Goal: Task Accomplishment & Management: Complete application form

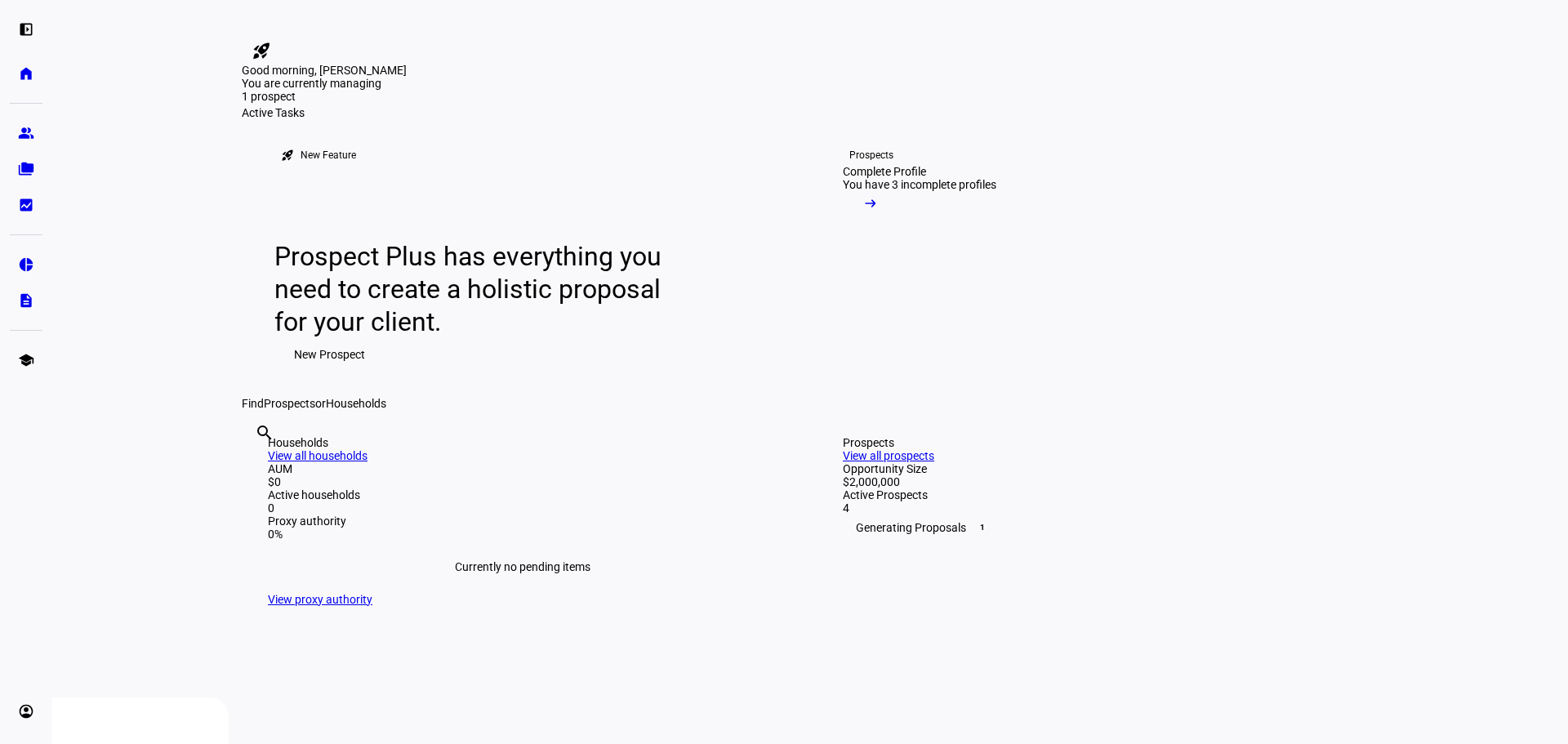
click at [314, 371] on span "New Prospect" at bounding box center [330, 354] width 71 height 33
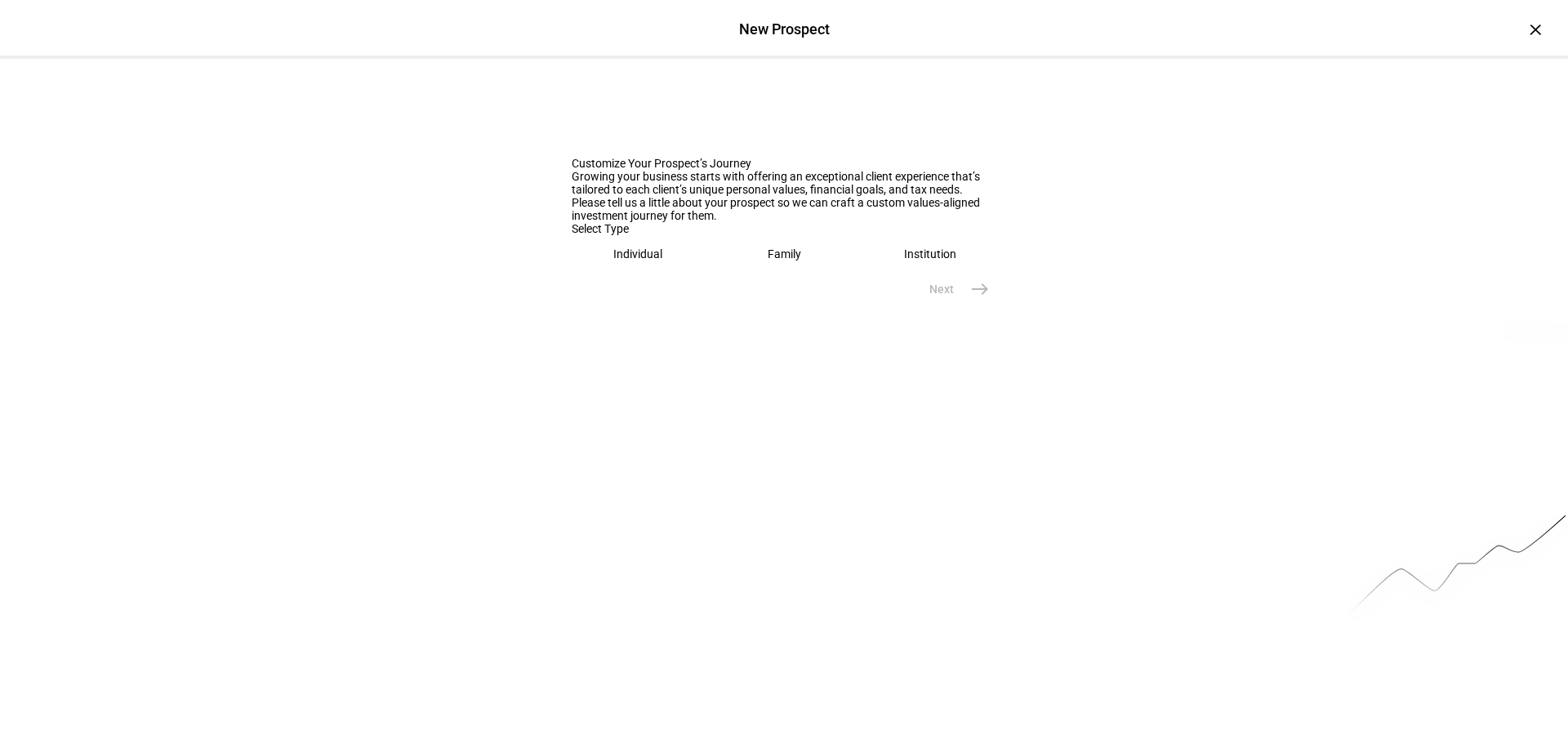
click at [633, 261] on div "Individual" at bounding box center [638, 254] width 49 height 13
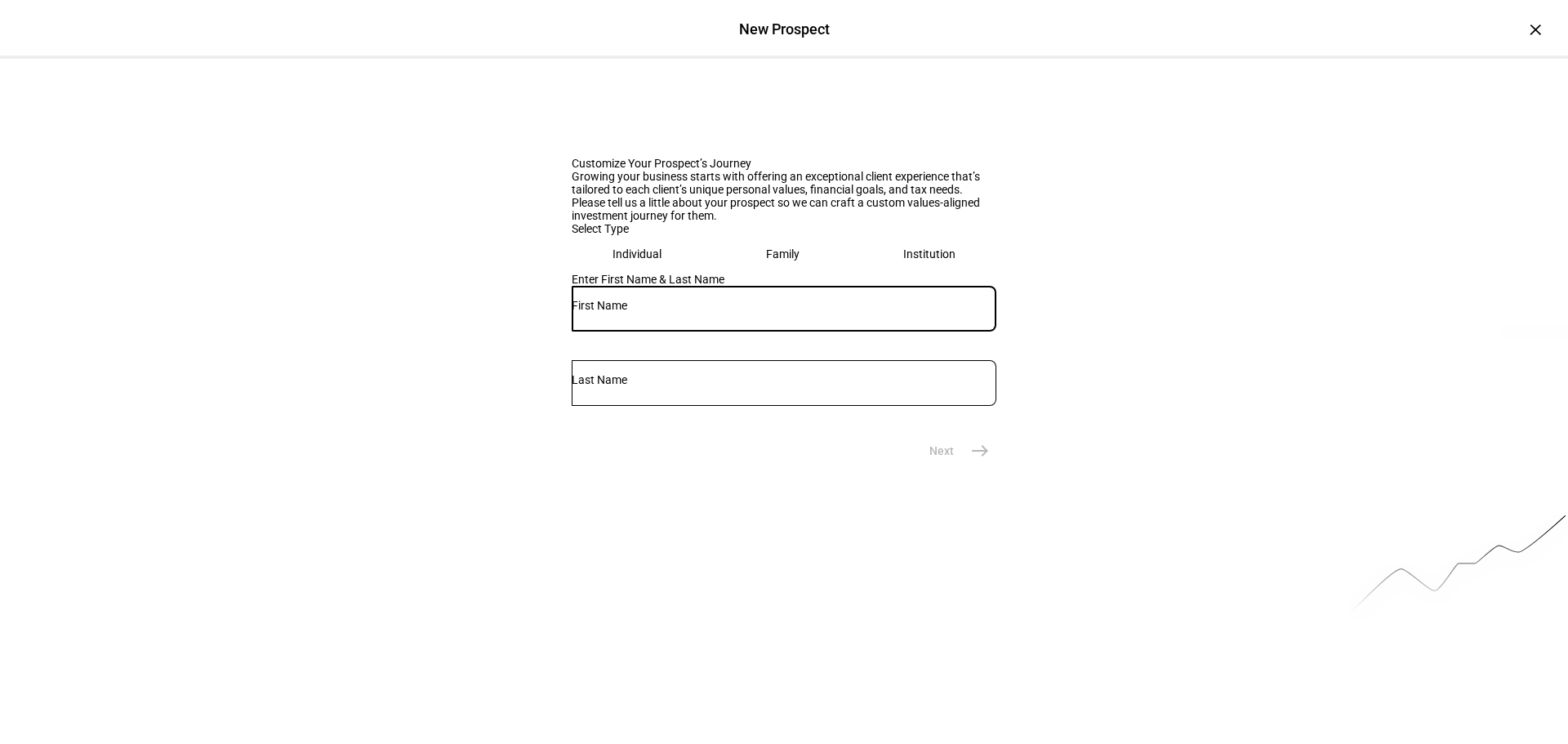
click at [619, 312] on input "text" at bounding box center [784, 304] width 425 height 13
type input "[PERSON_NAME]"
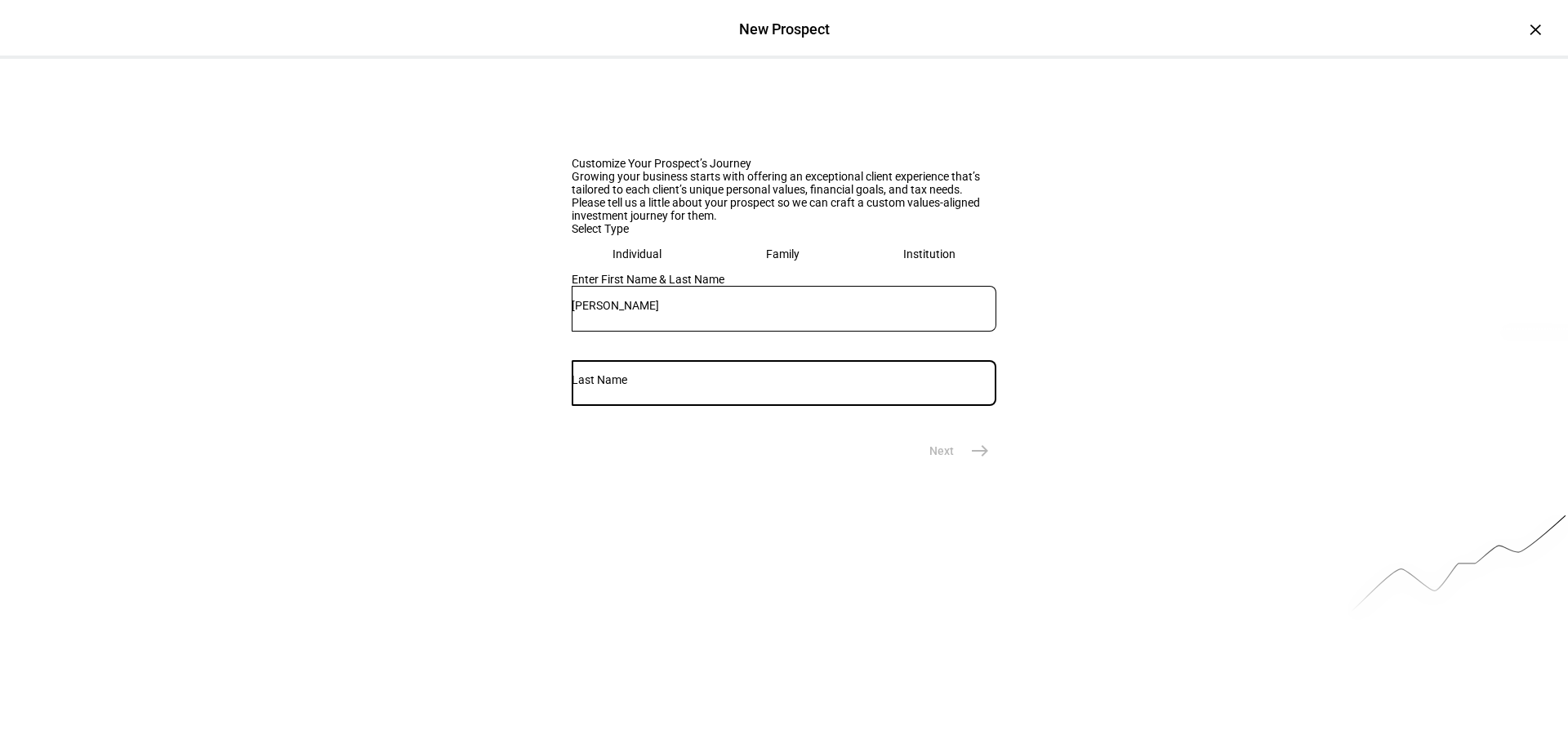
click at [874, 386] on input "text" at bounding box center [784, 379] width 425 height 13
type input "[PERSON_NAME]"
click at [825, 661] on eth-prospect-journey-background at bounding box center [784, 414] width 1568 height 710
click at [980, 460] on mat-icon "east" at bounding box center [980, 451] width 20 height 20
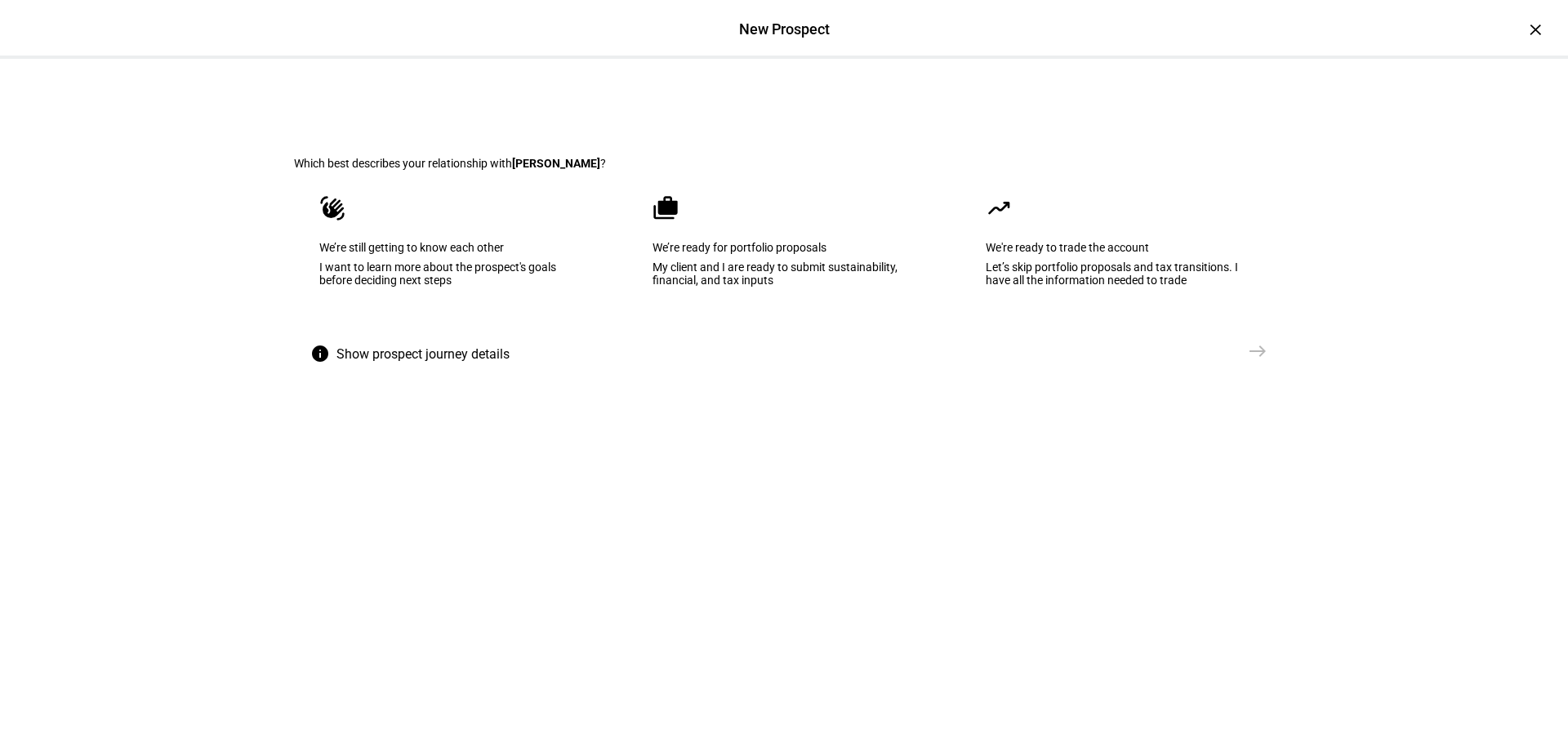
click at [421, 328] on eth-mega-radio-button "waving_hand We’re still getting to know each other I want to learn more about t…" at bounding box center [451, 252] width 313 height 165
click at [752, 286] on div "My client and I are ready to submit sustainability, financial, and tax inputs" at bounding box center [782, 274] width 264 height 26
click at [478, 286] on div "I want to learn more about the prospect's goals before deciding next steps" at bounding box center [451, 274] width 264 height 26
click at [1220, 360] on span "Send VME" at bounding box center [1205, 351] width 52 height 16
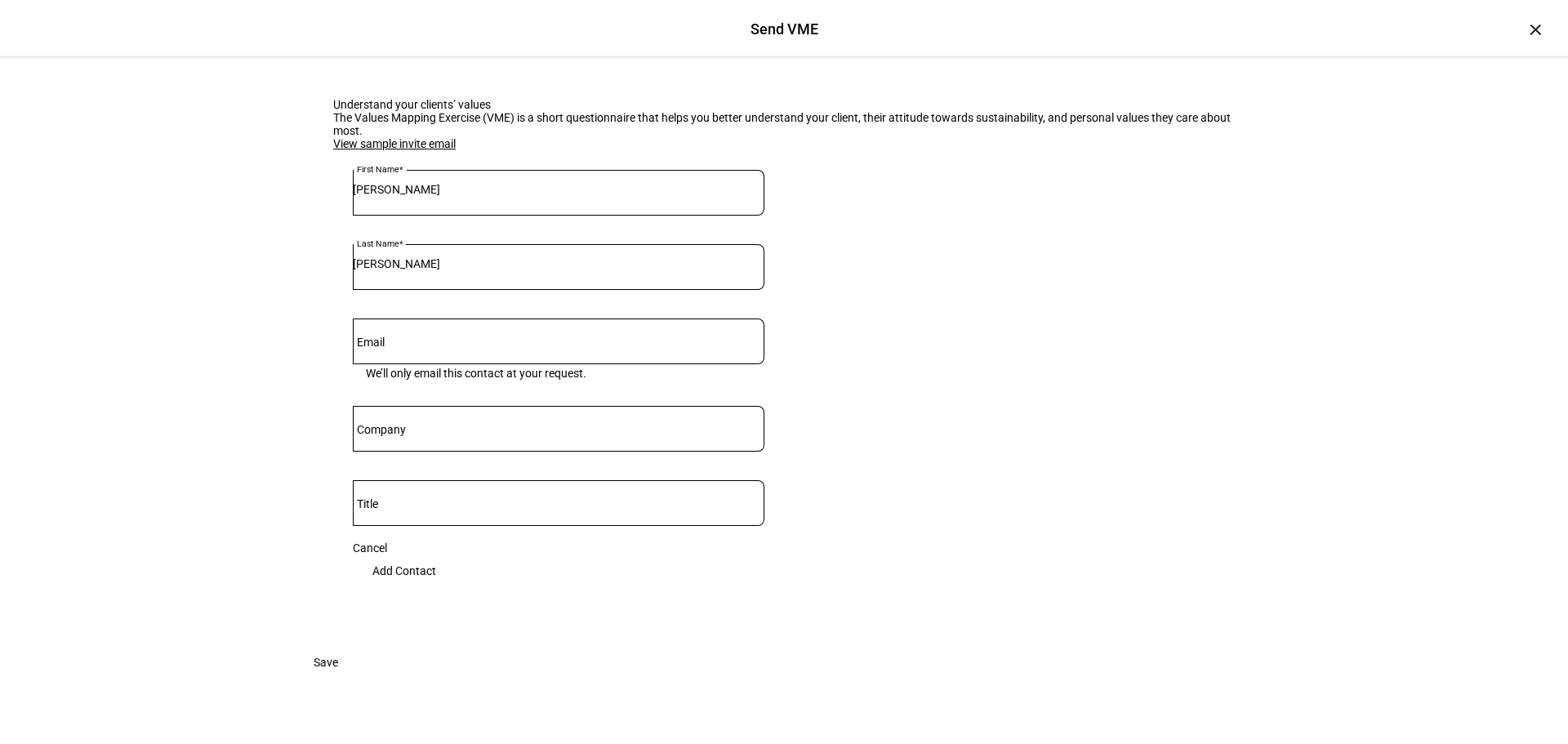
click at [398, 364] on div at bounding box center [559, 341] width 411 height 46
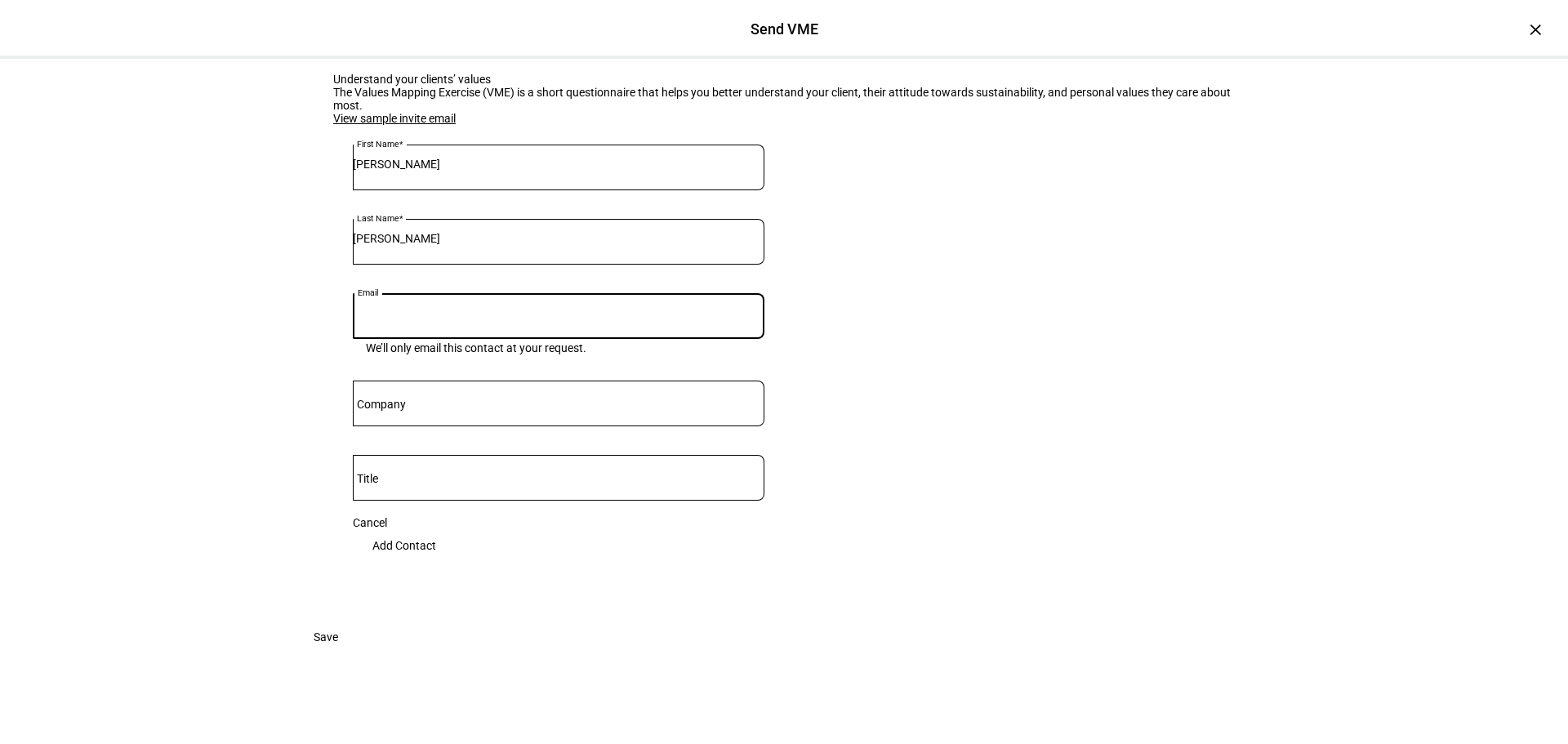
scroll to position [163, 0]
click at [432, 538] on eth-form-card "First Name [PERSON_NAME] Last Name [PERSON_NAME] Email We’ll only email this co…" at bounding box center [559, 353] width 451 height 457
click at [436, 529] on span "Add Contact" at bounding box center [404, 545] width 64 height 33
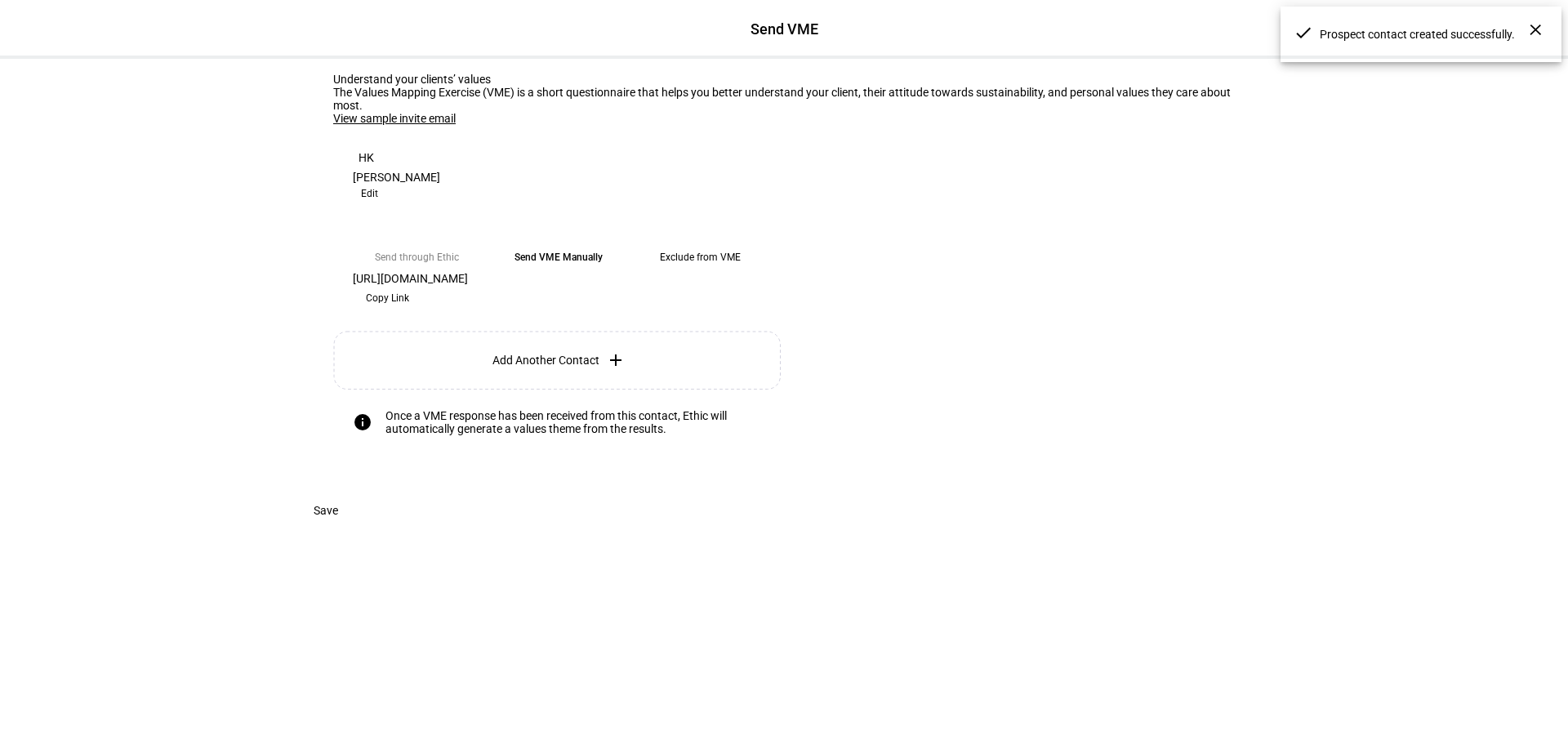
scroll to position [108, 0]
click at [1030, 393] on eth-form-card "Understand your clients’ values The Values Mapping Exercise (VME) is a short qu…" at bounding box center [784, 263] width 980 height 460
click at [409, 311] on span "Copy Link" at bounding box center [387, 298] width 43 height 26
click at [1193, 494] on eth-form-card "Understand your clients’ values The Values Mapping Exercise (VME) is a short qu…" at bounding box center [784, 263] width 980 height 460
click at [912, 418] on eth-form-card "Understand your clients’ values The Values Mapping Exercise (VME) is a short qu…" at bounding box center [784, 263] width 980 height 460
